Goal: Information Seeking & Learning: Learn about a topic

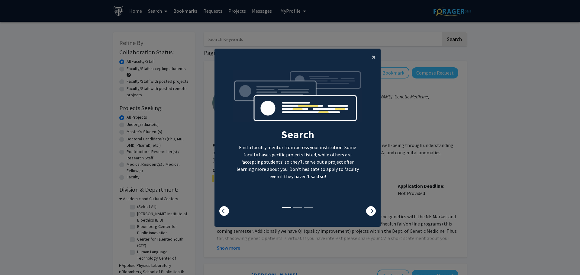
click at [369, 58] on button "×" at bounding box center [374, 57] width 14 height 17
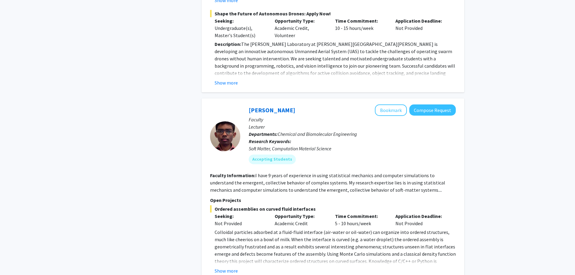
scroll to position [1871, 0]
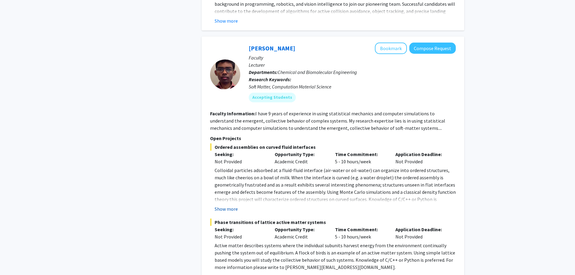
click at [232, 205] on button "Show more" at bounding box center [226, 208] width 23 height 7
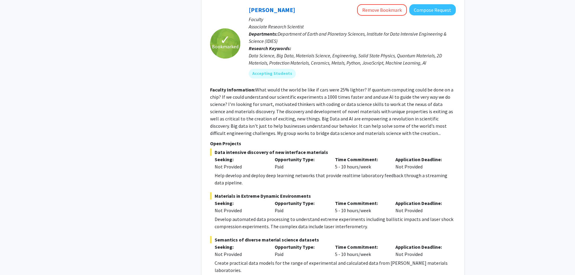
scroll to position [2566, 0]
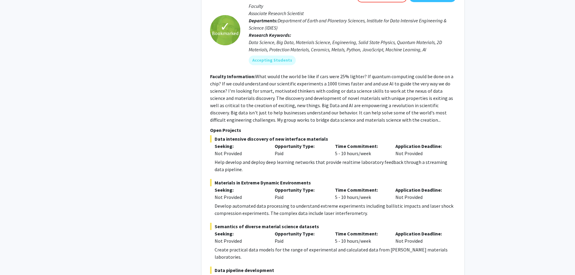
drag, startPoint x: 358, startPoint y: 165, endPoint x: 345, endPoint y: 213, distance: 49.6
click at [346, 267] on span "Data pipeline development" at bounding box center [333, 270] width 246 height 7
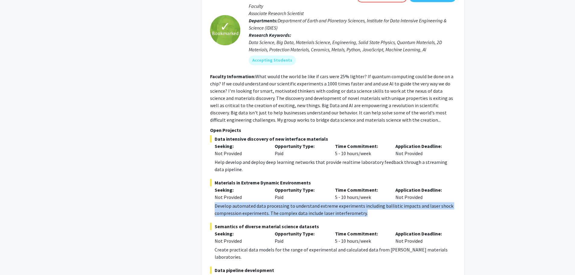
drag, startPoint x: 362, startPoint y: 163, endPoint x: 213, endPoint y: 156, distance: 149.2
click at [213, 202] on fg-read-more "Develop automated data processing to understand extreme experiments including b…" at bounding box center [333, 209] width 246 height 14
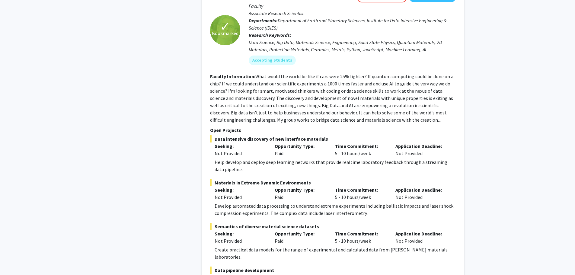
click at [269, 223] on span "Semantics of diverse material science datasets" at bounding box center [333, 226] width 246 height 7
drag, startPoint x: 215, startPoint y: 133, endPoint x: 321, endPoint y: 133, distance: 106.5
click at [321, 179] on span "Materials in Extreme Dynamic Environments" at bounding box center [333, 182] width 246 height 7
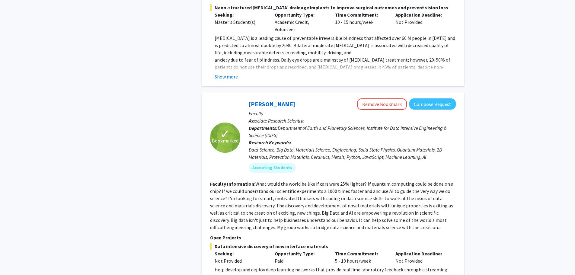
scroll to position [2443, 0]
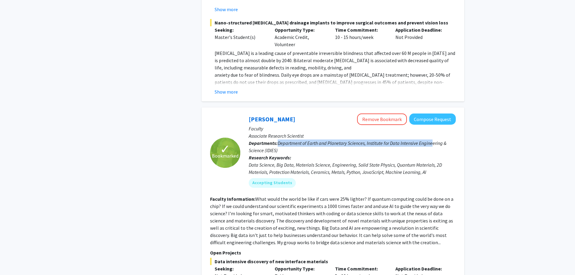
drag, startPoint x: 279, startPoint y: 91, endPoint x: 435, endPoint y: 91, distance: 155.4
click at [435, 140] on span "Department of Earth and Planetary Sciences, Institute for Data Intensive Engine…" at bounding box center [348, 146] width 198 height 13
click at [391, 140] on span "Department of Earth and Planetary Sciences, Institute for Data Intensive Engine…" at bounding box center [348, 146] width 198 height 13
drag, startPoint x: 368, startPoint y: 92, endPoint x: 286, endPoint y: 96, distance: 82.5
click at [286, 139] on p "Departments: Department of Earth and Planetary Sciences, Institute for Data Int…" at bounding box center [352, 146] width 207 height 14
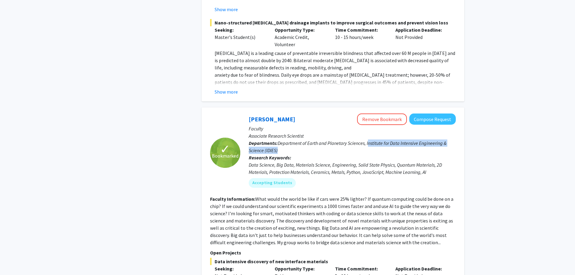
drag, startPoint x: 402, startPoint y: 93, endPoint x: 367, endPoint y: 96, distance: 35.1
click at [376, 139] on p "Departments: Department of Earth and Planetary Sciences, Institute for Data Int…" at bounding box center [352, 146] width 207 height 14
click at [365, 140] on span "Department of Earth and Planetary Sciences, Institute for Data Intensive Engine…" at bounding box center [348, 146] width 198 height 13
drag, startPoint x: 367, startPoint y: 92, endPoint x: 381, endPoint y: 102, distance: 16.5
click at [381, 139] on p "Departments: Department of Earth and Planetary Sciences, Institute for Data Int…" at bounding box center [352, 146] width 207 height 14
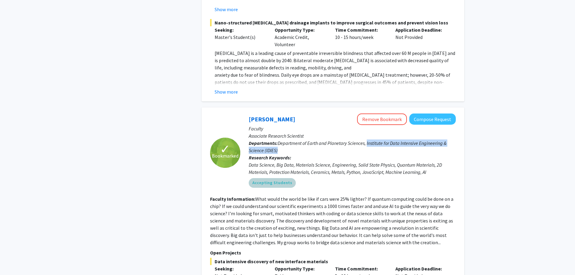
click at [322, 177] on div "Accepting Students" at bounding box center [352, 183] width 209 height 12
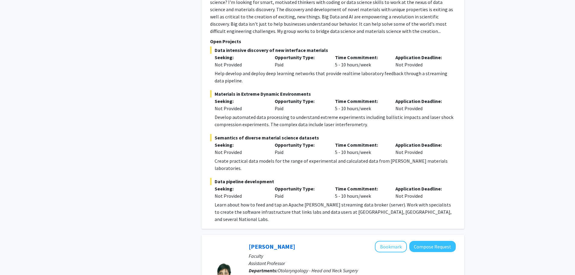
scroll to position [2624, 0]
